Goal: Information Seeking & Learning: Learn about a topic

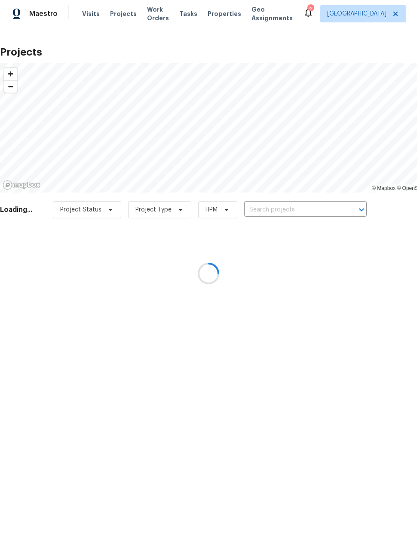
click at [308, 222] on div at bounding box center [208, 273] width 417 height 547
click at [304, 207] on div at bounding box center [208, 273] width 417 height 547
click at [297, 208] on div at bounding box center [208, 273] width 417 height 547
click at [286, 212] on div at bounding box center [208, 273] width 417 height 547
click at [283, 209] on div at bounding box center [208, 273] width 417 height 547
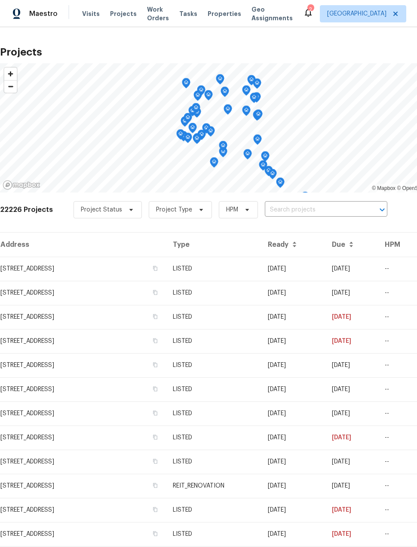
click at [306, 208] on input "text" at bounding box center [314, 209] width 99 height 13
type input "2222 prince"
click at [354, 231] on li "[STREET_ADDRESS]" at bounding box center [321, 229] width 125 height 14
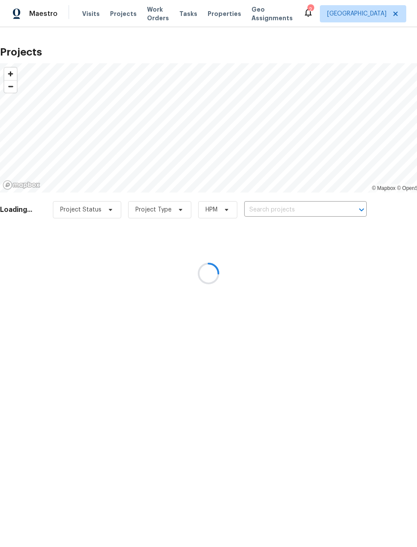
type input "[STREET_ADDRESS]"
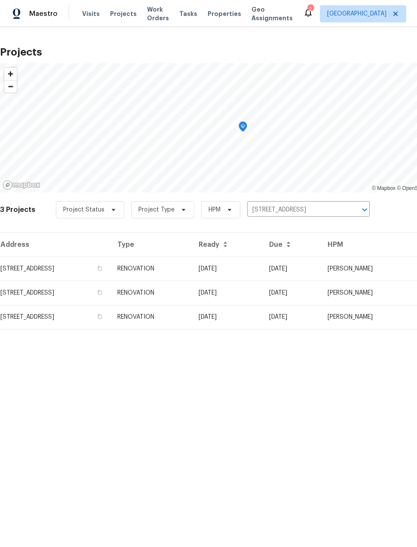
click at [40, 272] on td "[STREET_ADDRESS]" at bounding box center [55, 268] width 111 height 24
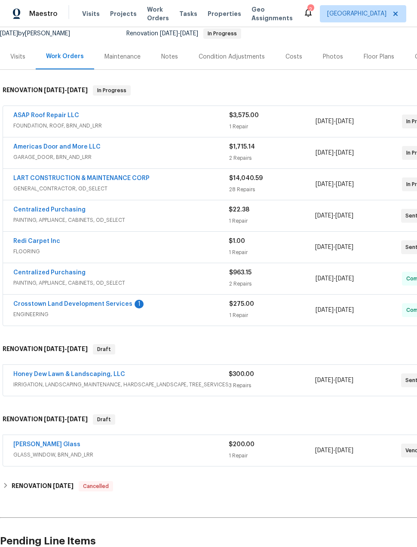
scroll to position [87, 0]
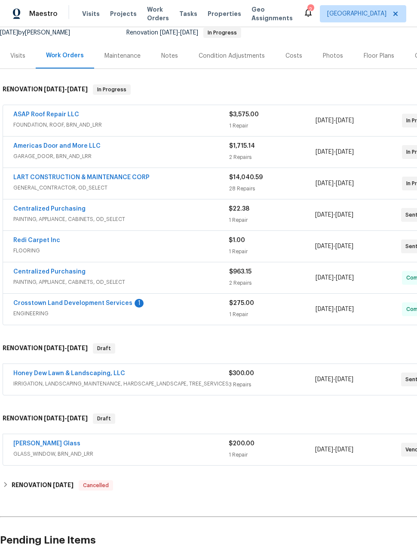
click at [60, 113] on link "ASAP Roof Repair LLC" at bounding box center [46, 114] width 66 height 6
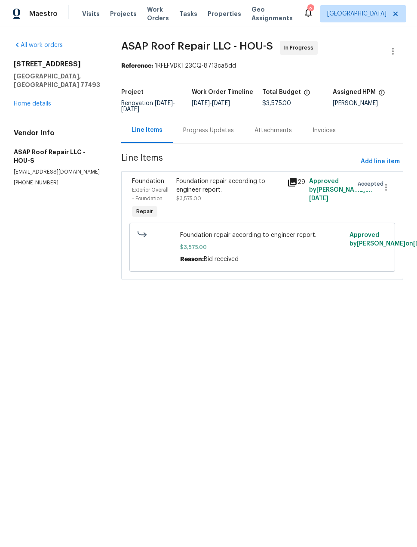
click at [246, 201] on div "Foundation repair according to engineer report. $3,575.00" at bounding box center [228, 190] width 105 height 26
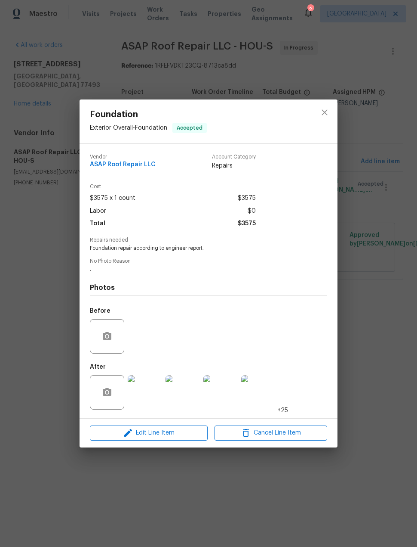
click at [146, 398] on img at bounding box center [145, 392] width 34 height 34
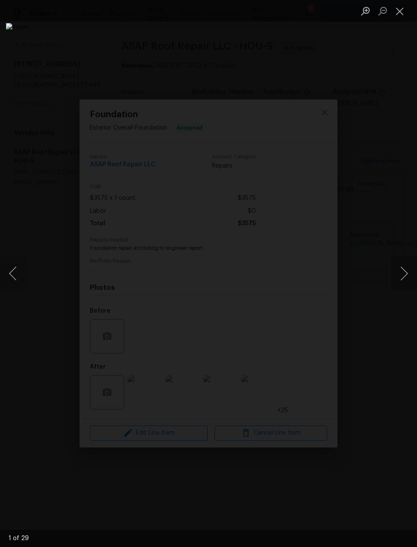
click at [402, 276] on button "Next image" at bounding box center [405, 273] width 26 height 34
click at [404, 279] on button "Next image" at bounding box center [405, 273] width 26 height 34
click at [406, 282] on button "Next image" at bounding box center [405, 273] width 26 height 34
click at [405, 274] on button "Next image" at bounding box center [405, 273] width 26 height 34
click at [402, 275] on button "Next image" at bounding box center [405, 273] width 26 height 34
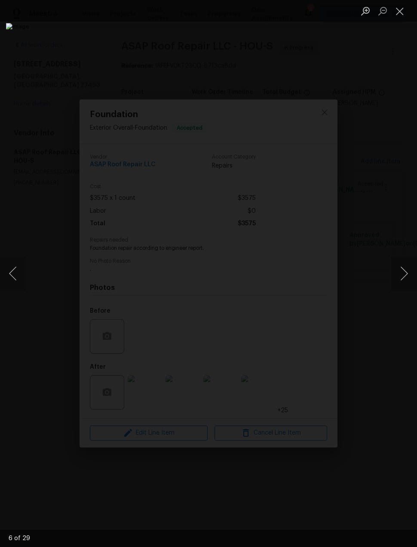
click at [403, 281] on button "Next image" at bounding box center [405, 273] width 26 height 34
click at [406, 275] on button "Next image" at bounding box center [405, 273] width 26 height 34
click at [405, 278] on button "Next image" at bounding box center [405, 273] width 26 height 34
click at [402, 275] on button "Next image" at bounding box center [405, 273] width 26 height 34
click at [407, 278] on button "Next image" at bounding box center [405, 273] width 26 height 34
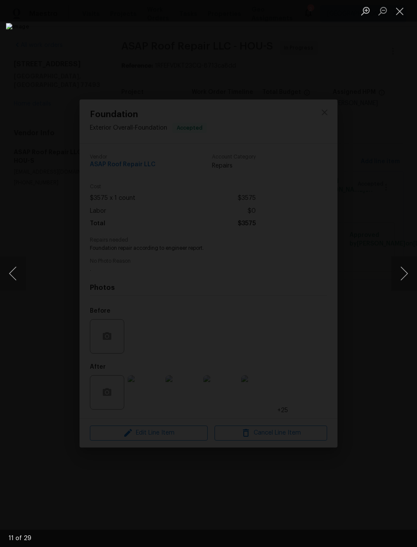
click at [380, 334] on img "Lightbox" at bounding box center [197, 273] width 382 height 500
click at [402, 266] on button "Next image" at bounding box center [405, 273] width 26 height 34
click at [408, 263] on button "Next image" at bounding box center [405, 273] width 26 height 34
click at [407, 270] on button "Next image" at bounding box center [405, 273] width 26 height 34
click at [405, 272] on button "Next image" at bounding box center [405, 273] width 26 height 34
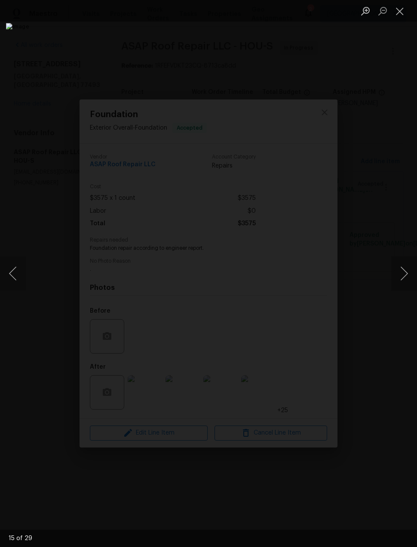
click at [405, 275] on button "Next image" at bounding box center [405, 273] width 26 height 34
click at [405, 276] on button "Next image" at bounding box center [405, 273] width 26 height 34
click at [403, 281] on button "Next image" at bounding box center [405, 273] width 26 height 34
click at [406, 277] on button "Next image" at bounding box center [405, 273] width 26 height 34
click at [404, 281] on button "Next image" at bounding box center [405, 273] width 26 height 34
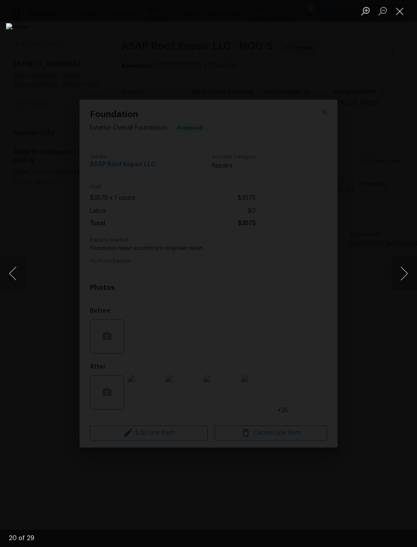
click at [406, 286] on button "Next image" at bounding box center [405, 273] width 26 height 34
click at [404, 282] on button "Next image" at bounding box center [405, 273] width 26 height 34
click at [13, 277] on button "Previous image" at bounding box center [13, 273] width 26 height 34
click at [406, 282] on button "Next image" at bounding box center [405, 273] width 26 height 34
click at [16, 277] on button "Previous image" at bounding box center [13, 273] width 26 height 34
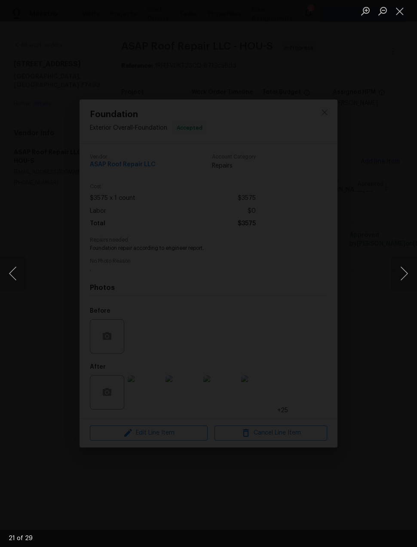
click at [401, 274] on button "Next image" at bounding box center [405, 273] width 26 height 34
click at [404, 282] on button "Next image" at bounding box center [405, 273] width 26 height 34
click at [402, 287] on button "Next image" at bounding box center [405, 273] width 26 height 34
click at [402, 271] on button "Next image" at bounding box center [405, 273] width 26 height 34
click at [403, 278] on button "Next image" at bounding box center [405, 273] width 26 height 34
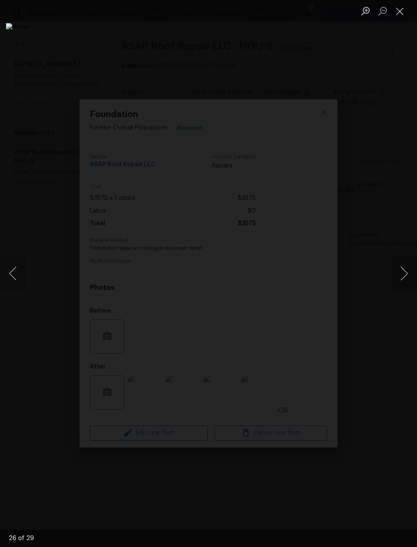
click at [404, 279] on button "Next image" at bounding box center [405, 273] width 26 height 34
click at [403, 280] on button "Next image" at bounding box center [405, 273] width 26 height 34
click at [406, 276] on button "Next image" at bounding box center [405, 273] width 26 height 34
click at [396, 17] on button "Close lightbox" at bounding box center [400, 10] width 17 height 15
